Goal: Find specific page/section: Find specific page/section

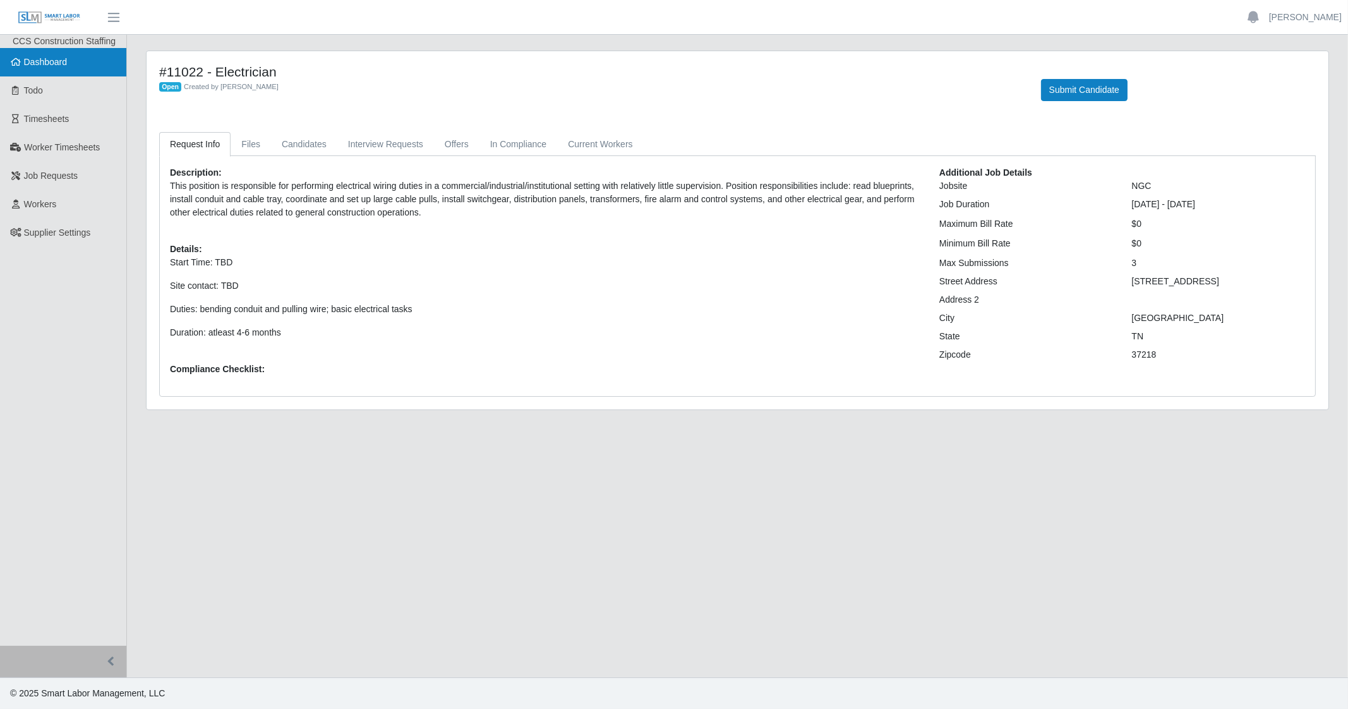
click at [32, 61] on span "Dashboard" at bounding box center [46, 62] width 44 height 10
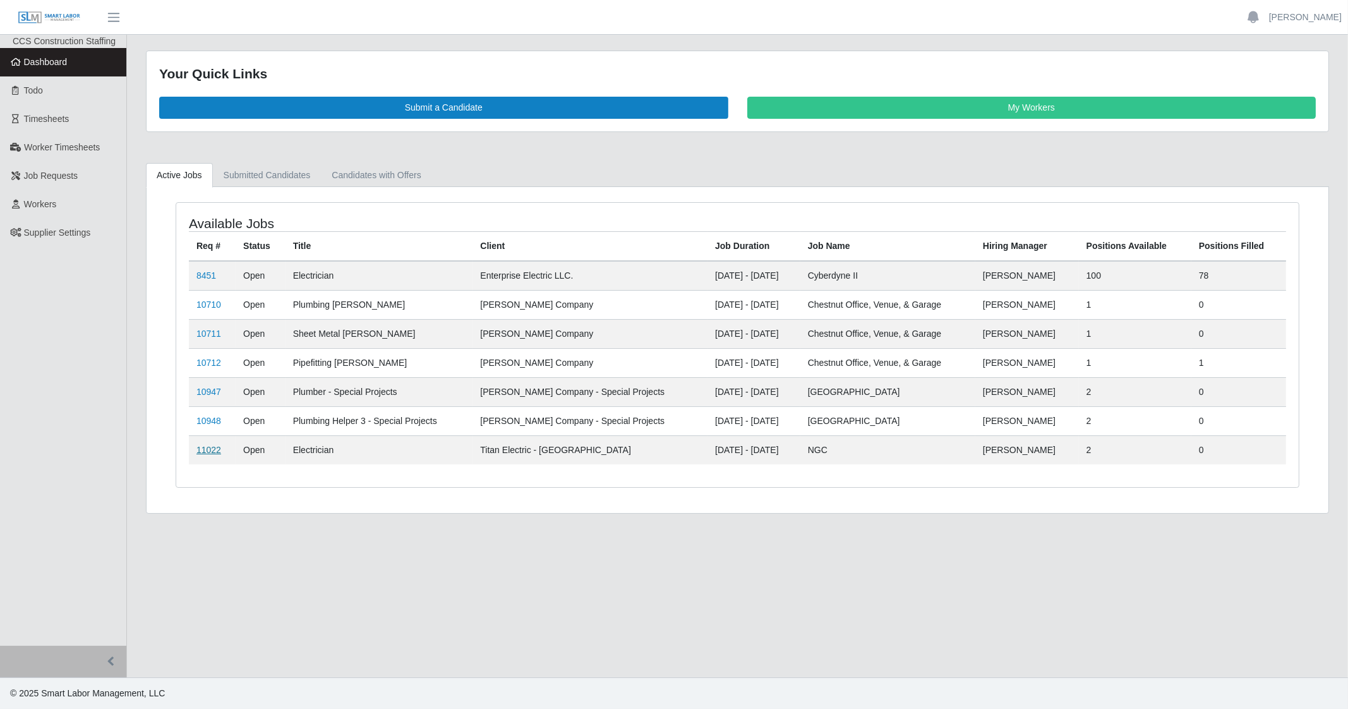
click at [205, 445] on link "11022" at bounding box center [208, 450] width 25 height 10
